Goal: Task Accomplishment & Management: Manage account settings

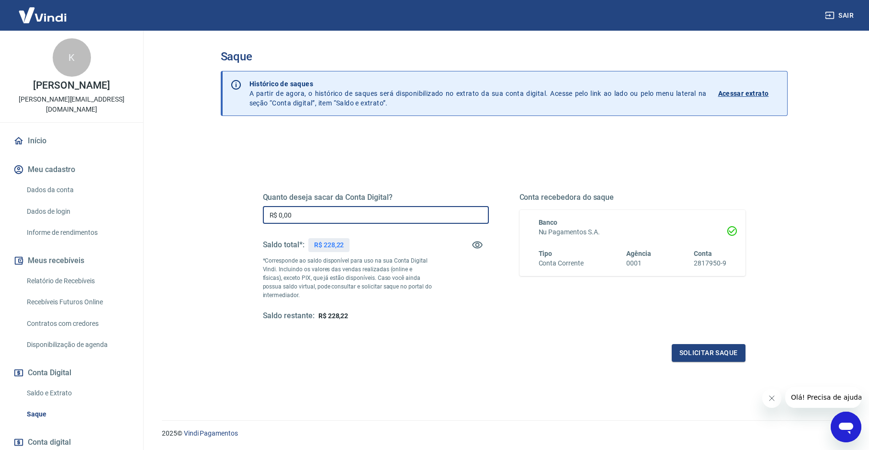
drag, startPoint x: 307, startPoint y: 214, endPoint x: 170, endPoint y: 214, distance: 137.4
click at [170, 214] on main "Saque Histórico de saques A partir de agora, o histórico de saques será disponi…" at bounding box center [504, 240] width 730 height 419
type input "R$ 228,22"
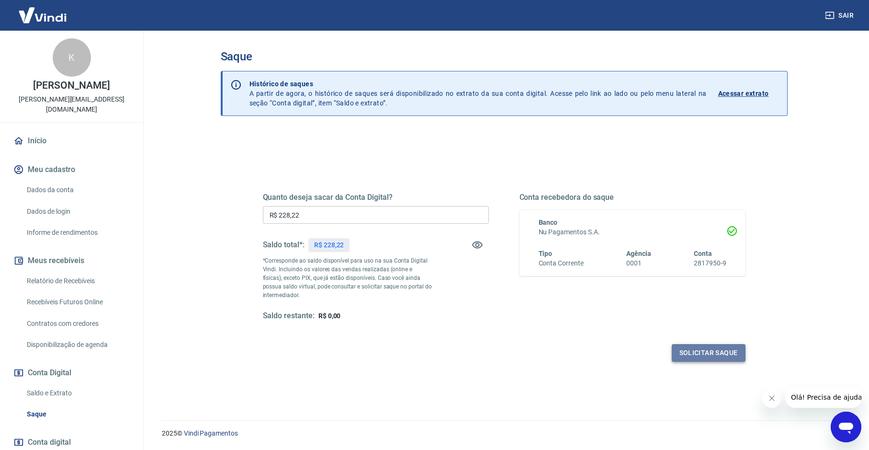
click at [686, 352] on button "Solicitar saque" at bounding box center [709, 353] width 74 height 18
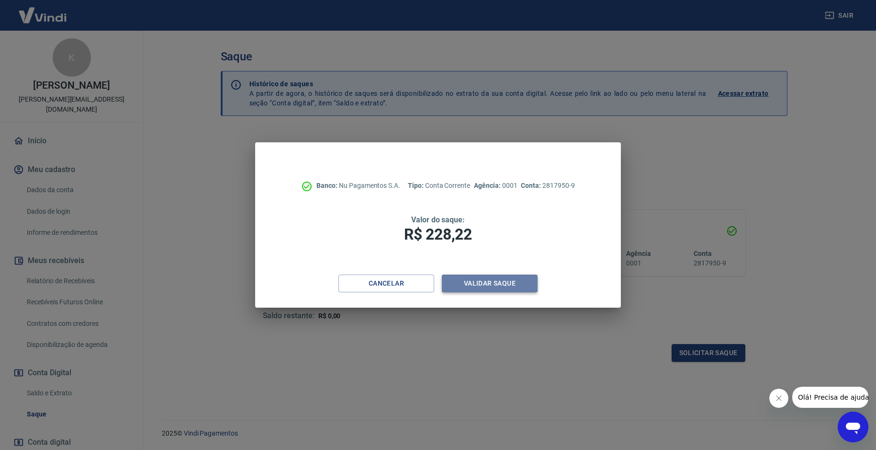
click at [485, 281] on button "Validar saque" at bounding box center [490, 283] width 96 height 18
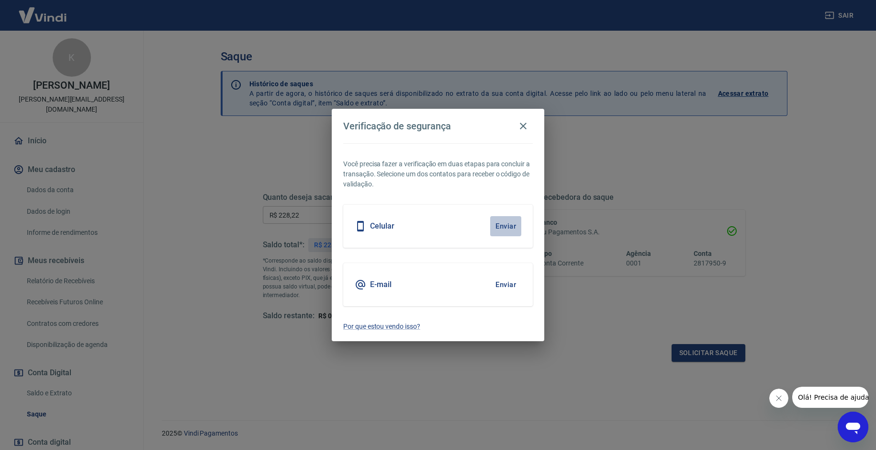
click at [504, 224] on button "Enviar" at bounding box center [505, 226] width 31 height 20
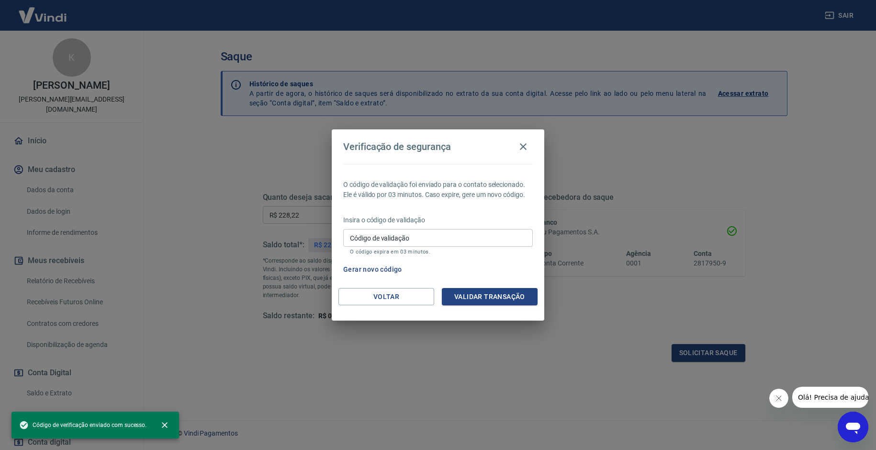
click at [429, 235] on input "Código de validação" at bounding box center [438, 238] width 190 height 18
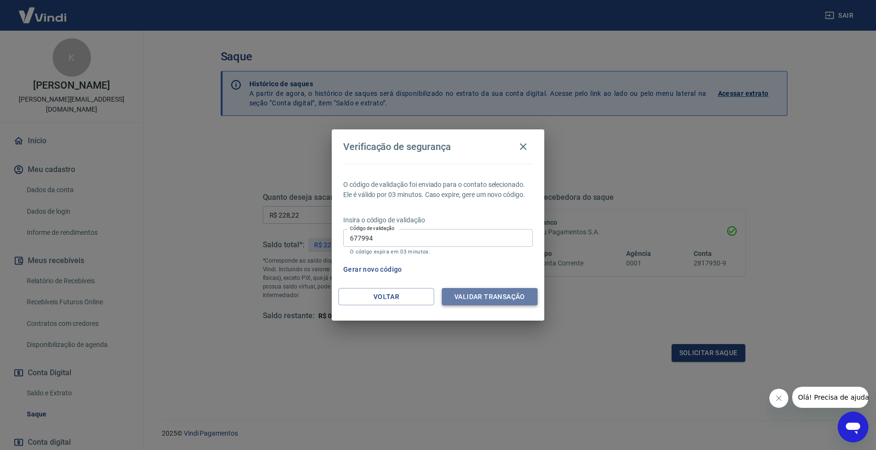
click at [496, 299] on button "Validar transação" at bounding box center [490, 297] width 96 height 18
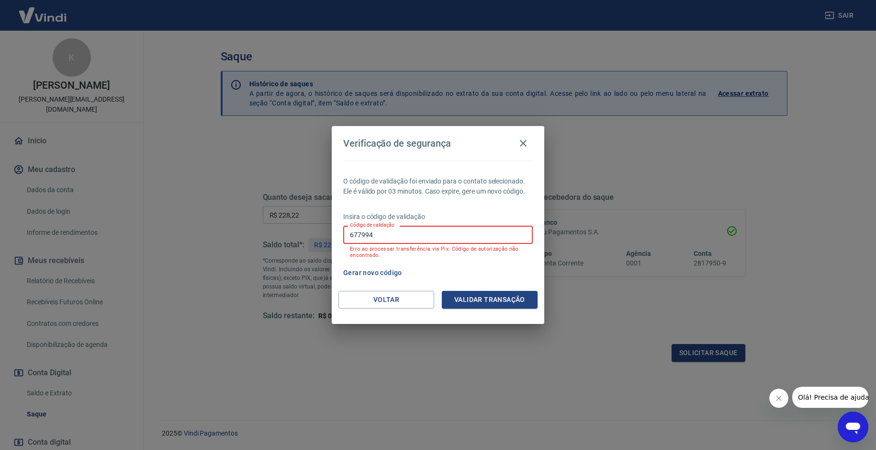
drag, startPoint x: 445, startPoint y: 230, endPoint x: 296, endPoint y: 230, distance: 148.4
click at [296, 230] on div "Verificação de segurança O código de validação foi enviado para o contato selec…" at bounding box center [438, 225] width 876 height 450
type input "677994"
click at [466, 299] on button "Validar transação" at bounding box center [490, 300] width 96 height 18
click at [390, 277] on button "Gerar novo código" at bounding box center [372, 273] width 67 height 18
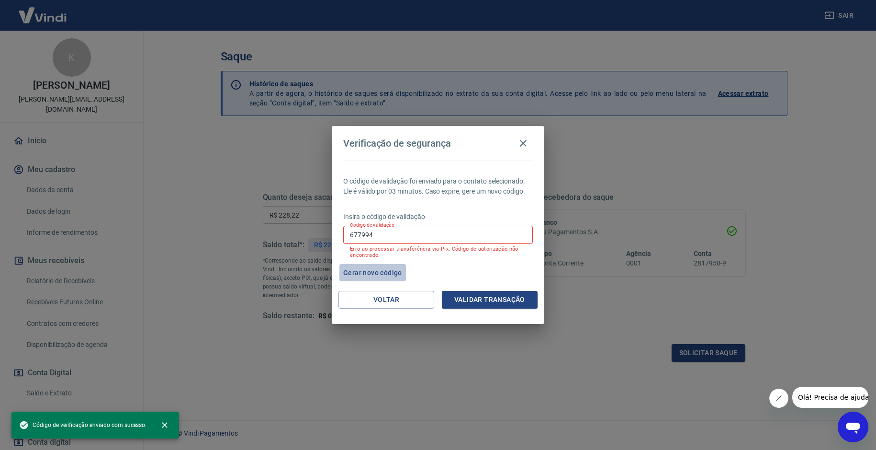
click at [377, 269] on button "Gerar novo código" at bounding box center [372, 273] width 67 height 18
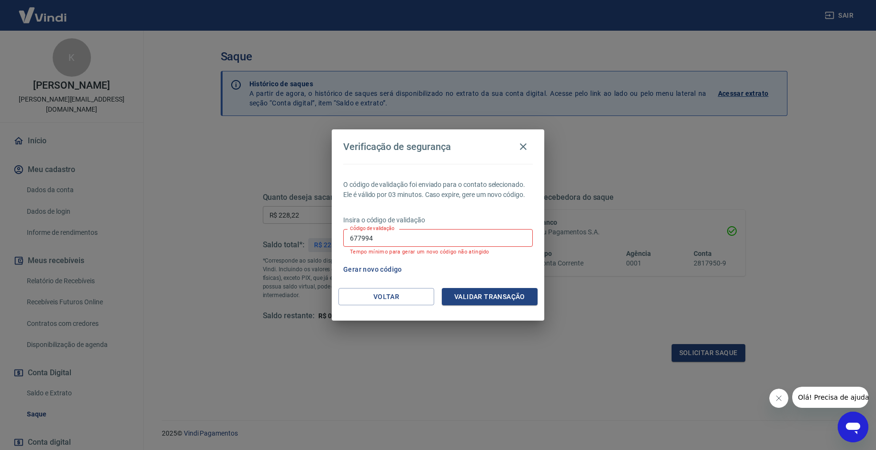
click at [377, 269] on button "Gerar novo código" at bounding box center [372, 269] width 67 height 18
click at [523, 145] on icon "button" at bounding box center [523, 146] width 11 height 11
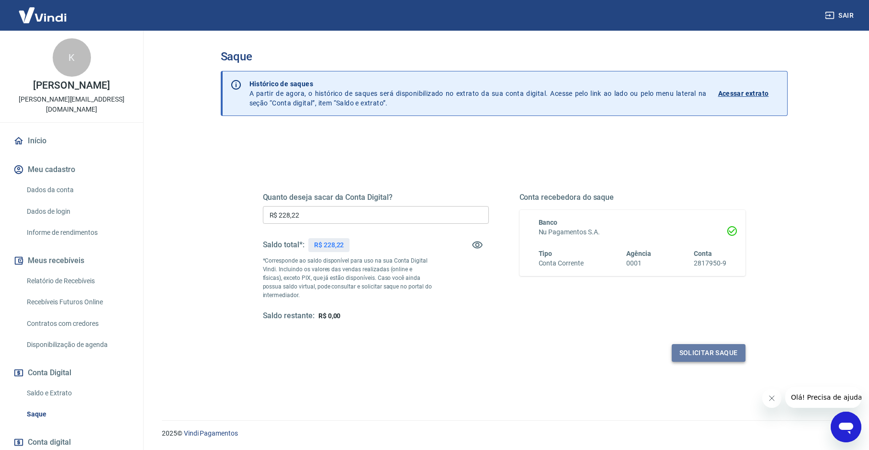
click at [707, 351] on button "Solicitar saque" at bounding box center [709, 353] width 74 height 18
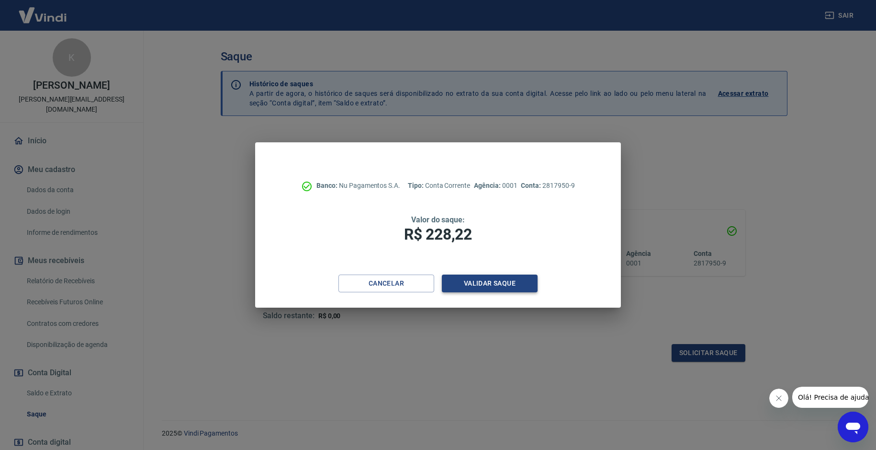
click at [513, 286] on button "Validar saque" at bounding box center [490, 283] width 96 height 18
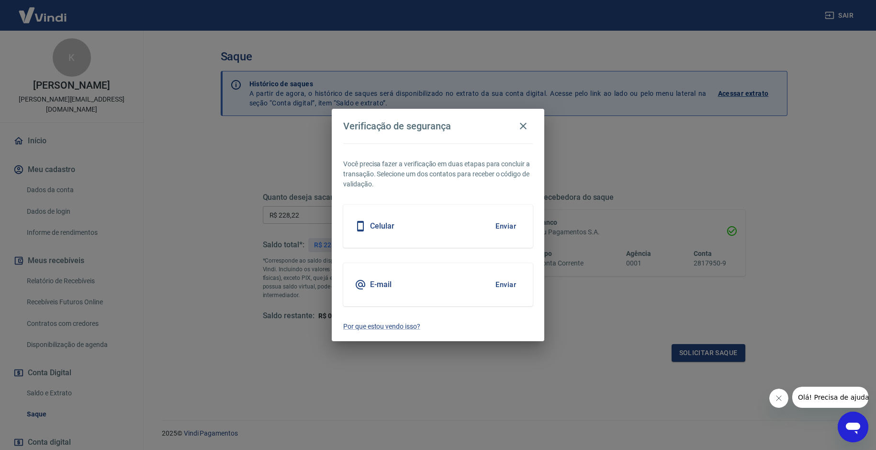
click at [465, 233] on div "Celular Enviar" at bounding box center [438, 225] width 190 height 43
click at [496, 228] on button "Enviar" at bounding box center [505, 226] width 31 height 20
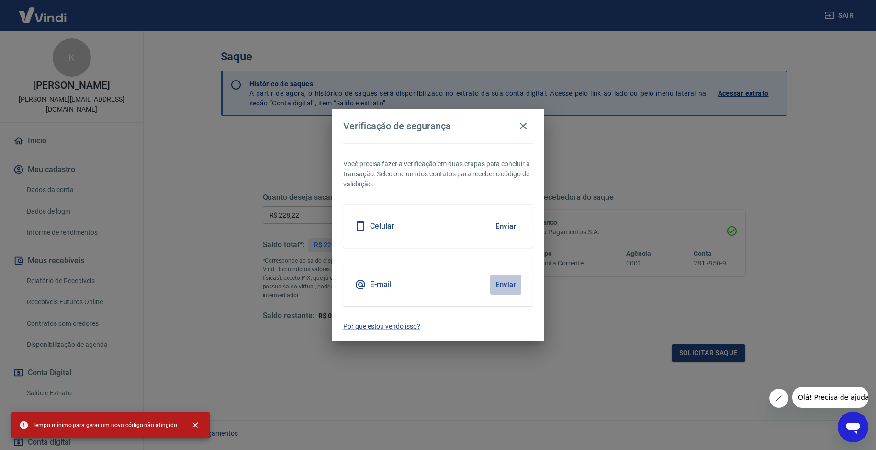
click at [511, 282] on button "Enviar" at bounding box center [505, 284] width 31 height 20
click at [528, 125] on icon "button" at bounding box center [523, 125] width 11 height 11
